Goal: Learn about a topic: Learn about a topic

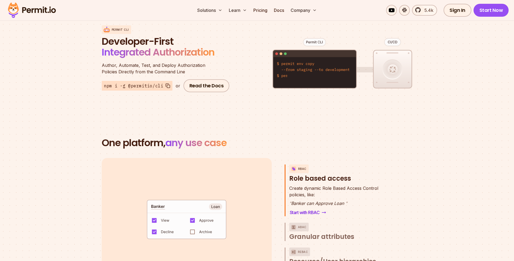
scroll to position [780, 0]
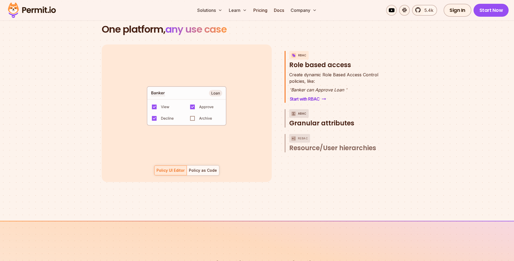
click at [319, 119] on span "Granular attributes" at bounding box center [321, 123] width 65 height 9
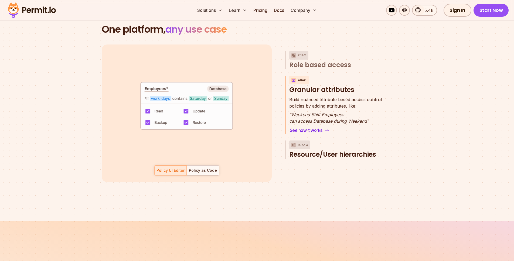
click at [346, 150] on span "Resource/User hierarchies" at bounding box center [332, 154] width 87 height 9
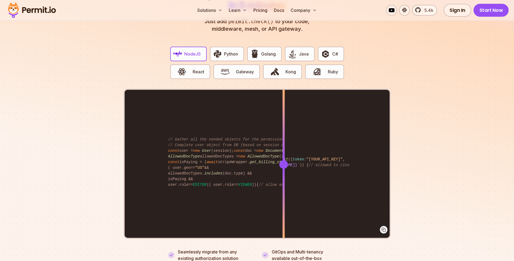
scroll to position [1051, 0]
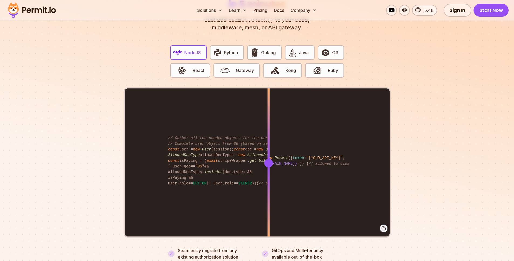
drag, startPoint x: 284, startPoint y: 155, endPoint x: 268, endPoint y: 158, distance: 15.8
click at [268, 159] on div at bounding box center [268, 163] width 9 height 9
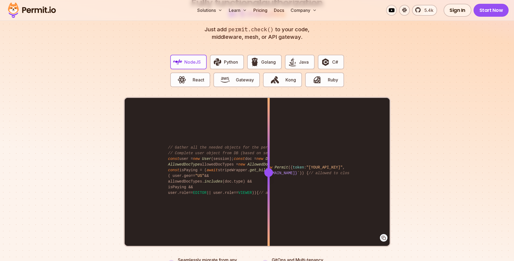
scroll to position [1045, 0]
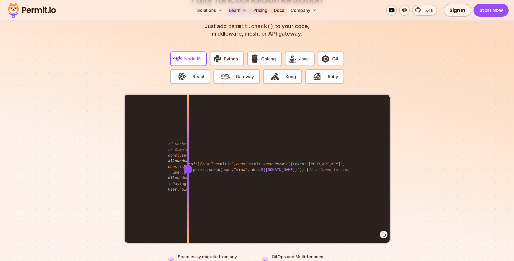
drag, startPoint x: 270, startPoint y: 165, endPoint x: 188, endPoint y: 162, distance: 82.3
click at [188, 165] on div at bounding box center [187, 169] width 9 height 9
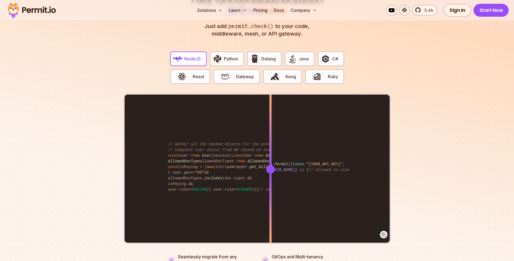
drag, startPoint x: 189, startPoint y: 161, endPoint x: 270, endPoint y: 166, distance: 81.9
click at [270, 166] on div at bounding box center [270, 169] width 9 height 9
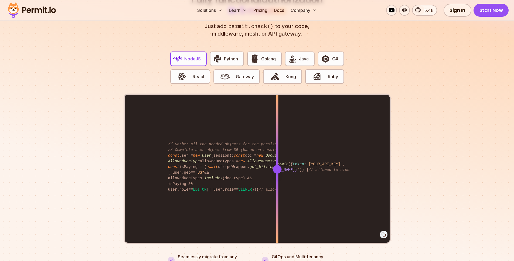
drag, startPoint x: 272, startPoint y: 163, endPoint x: 277, endPoint y: 166, distance: 6.3
click at [277, 166] on div at bounding box center [277, 169] width 9 height 9
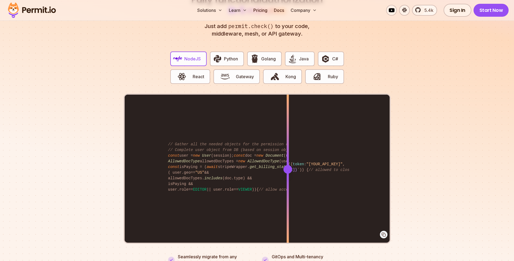
drag, startPoint x: 278, startPoint y: 163, endPoint x: 288, endPoint y: 163, distance: 10.0
click at [288, 165] on div at bounding box center [287, 169] width 9 height 9
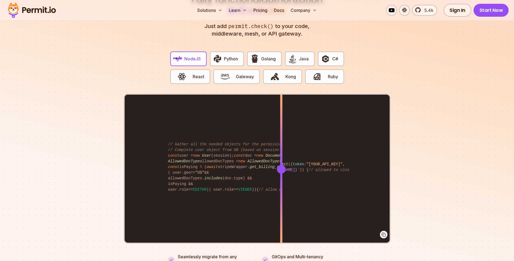
drag, startPoint x: 287, startPoint y: 162, endPoint x: 281, endPoint y: 162, distance: 5.7
click at [281, 165] on div at bounding box center [281, 169] width 9 height 9
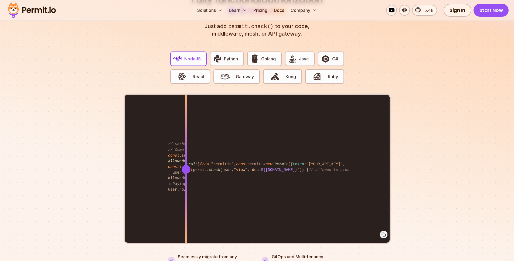
drag, startPoint x: 280, startPoint y: 164, endPoint x: 187, endPoint y: 162, distance: 93.1
click at [186, 165] on div at bounding box center [186, 169] width 9 height 9
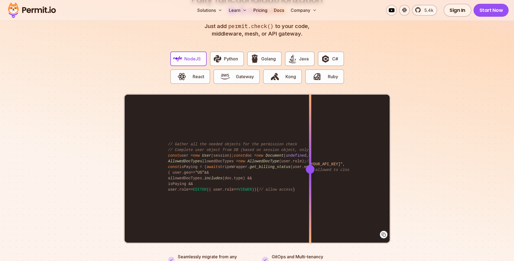
drag, startPoint x: 185, startPoint y: 163, endPoint x: 310, endPoint y: 166, distance: 124.9
click at [310, 166] on div at bounding box center [310, 169] width 9 height 9
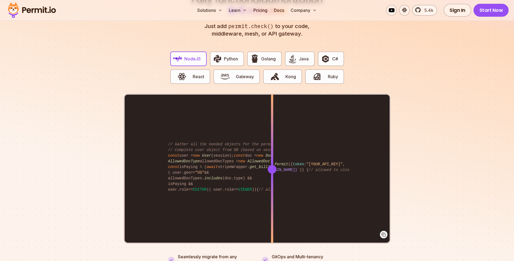
drag, startPoint x: 309, startPoint y: 166, endPoint x: 272, endPoint y: 165, distance: 36.7
click at [272, 165] on div at bounding box center [272, 169] width 9 height 9
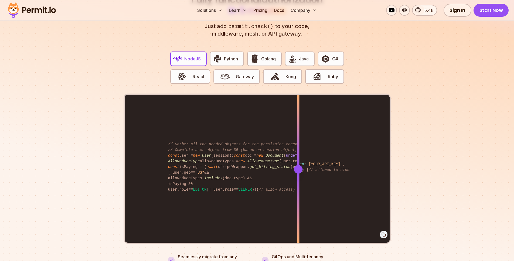
drag, startPoint x: 272, startPoint y: 163, endPoint x: 298, endPoint y: 161, distance: 26.0
click at [298, 165] on div at bounding box center [298, 169] width 9 height 9
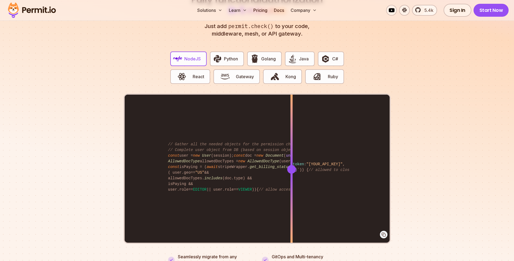
drag, startPoint x: 299, startPoint y: 164, endPoint x: 348, endPoint y: 166, distance: 48.6
click at [296, 165] on div at bounding box center [291, 169] width 9 height 9
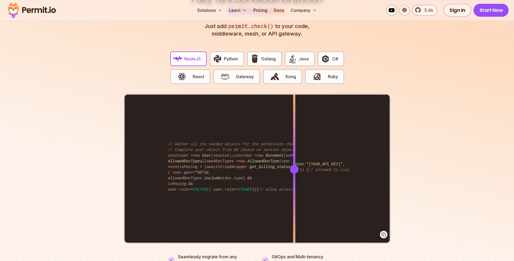
drag, startPoint x: 299, startPoint y: 163, endPoint x: 294, endPoint y: 163, distance: 5.4
click at [294, 165] on div at bounding box center [294, 169] width 9 height 9
